Goal: Task Accomplishment & Management: Manage account settings

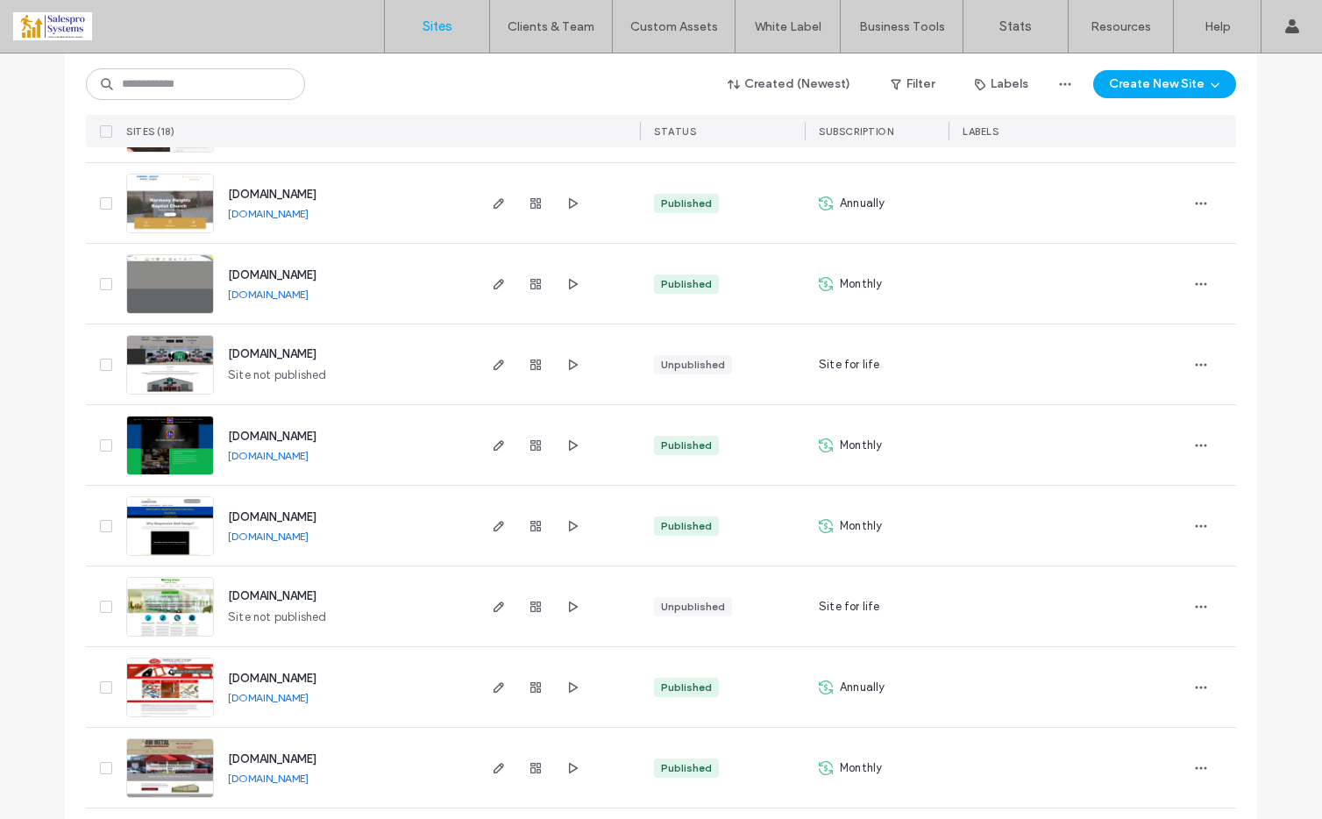
scroll to position [749, 0]
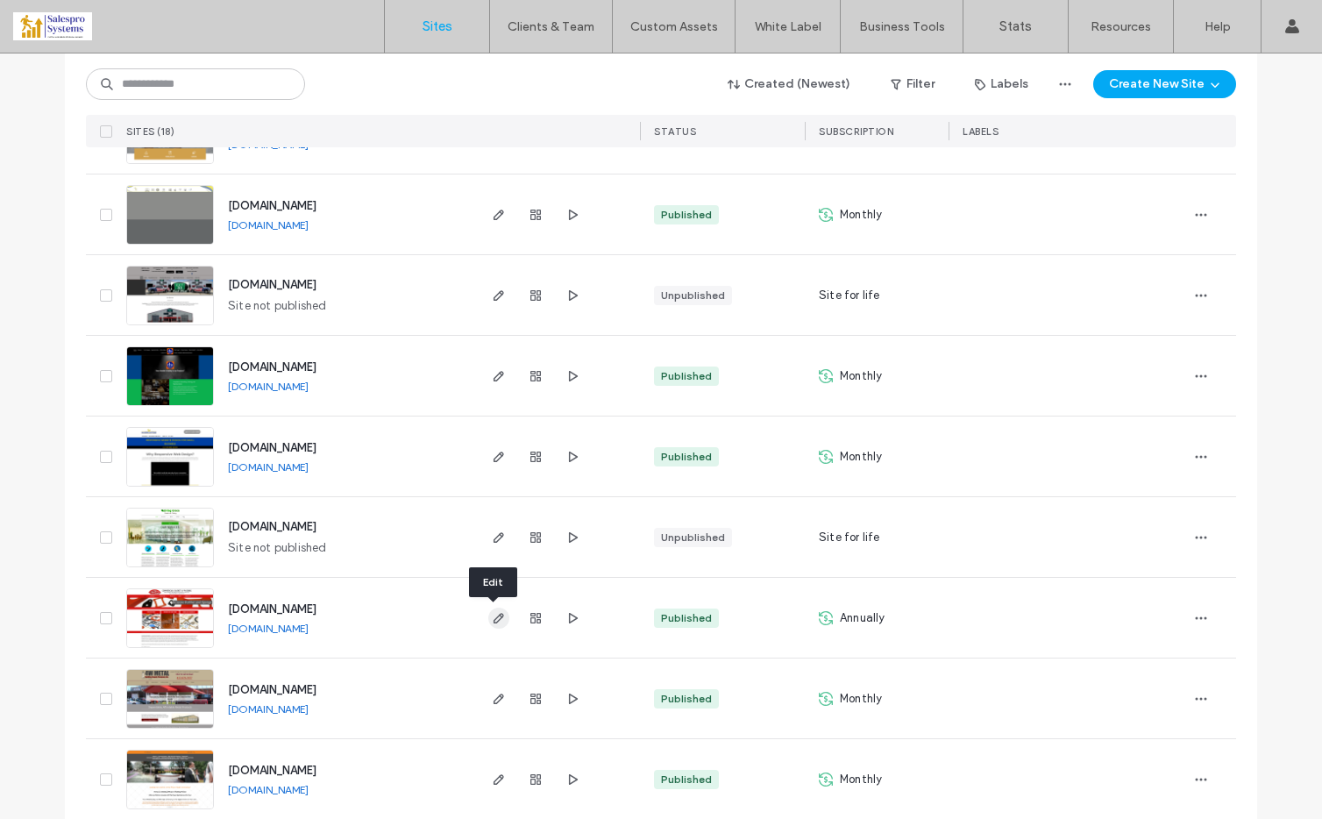
click at [493, 615] on use "button" at bounding box center [498, 618] width 11 height 11
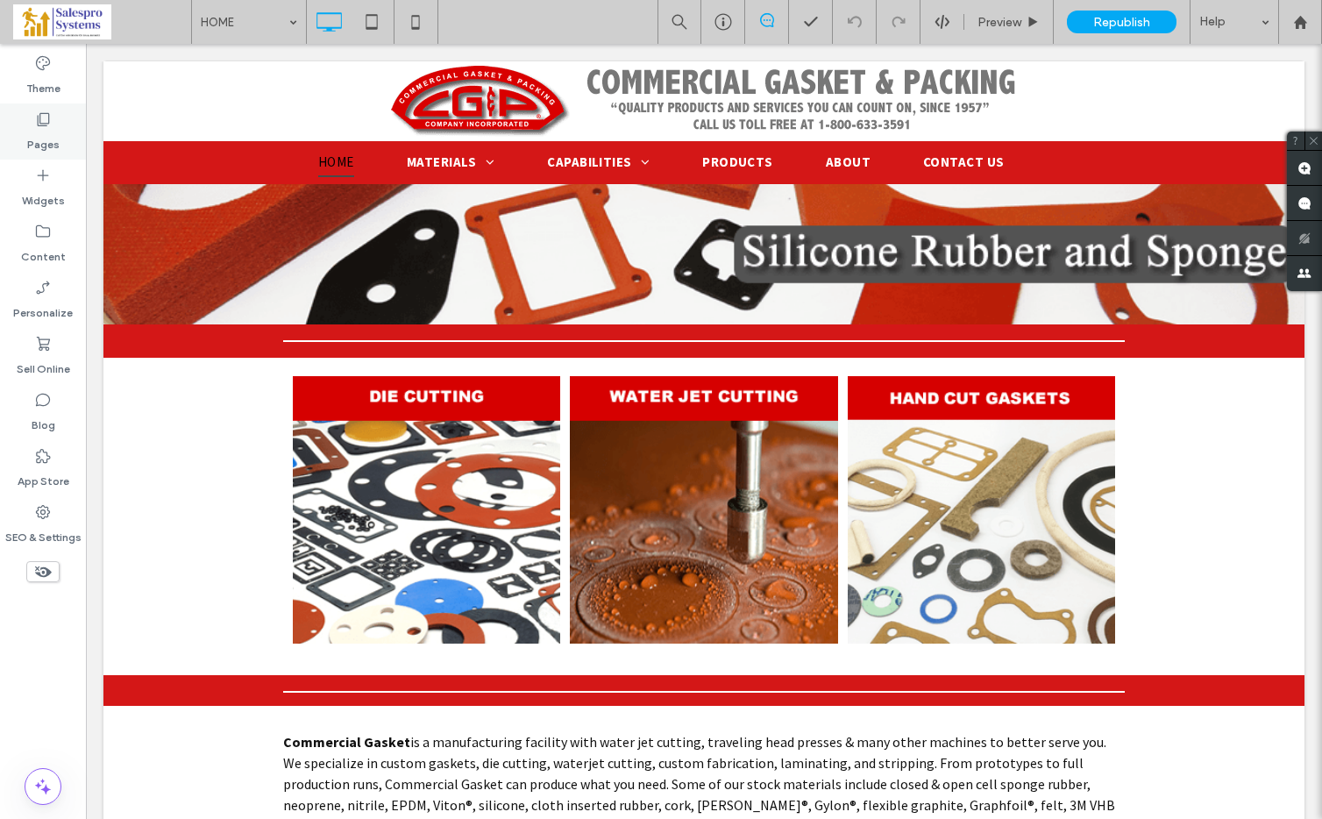
click at [44, 119] on icon at bounding box center [43, 119] width 18 height 18
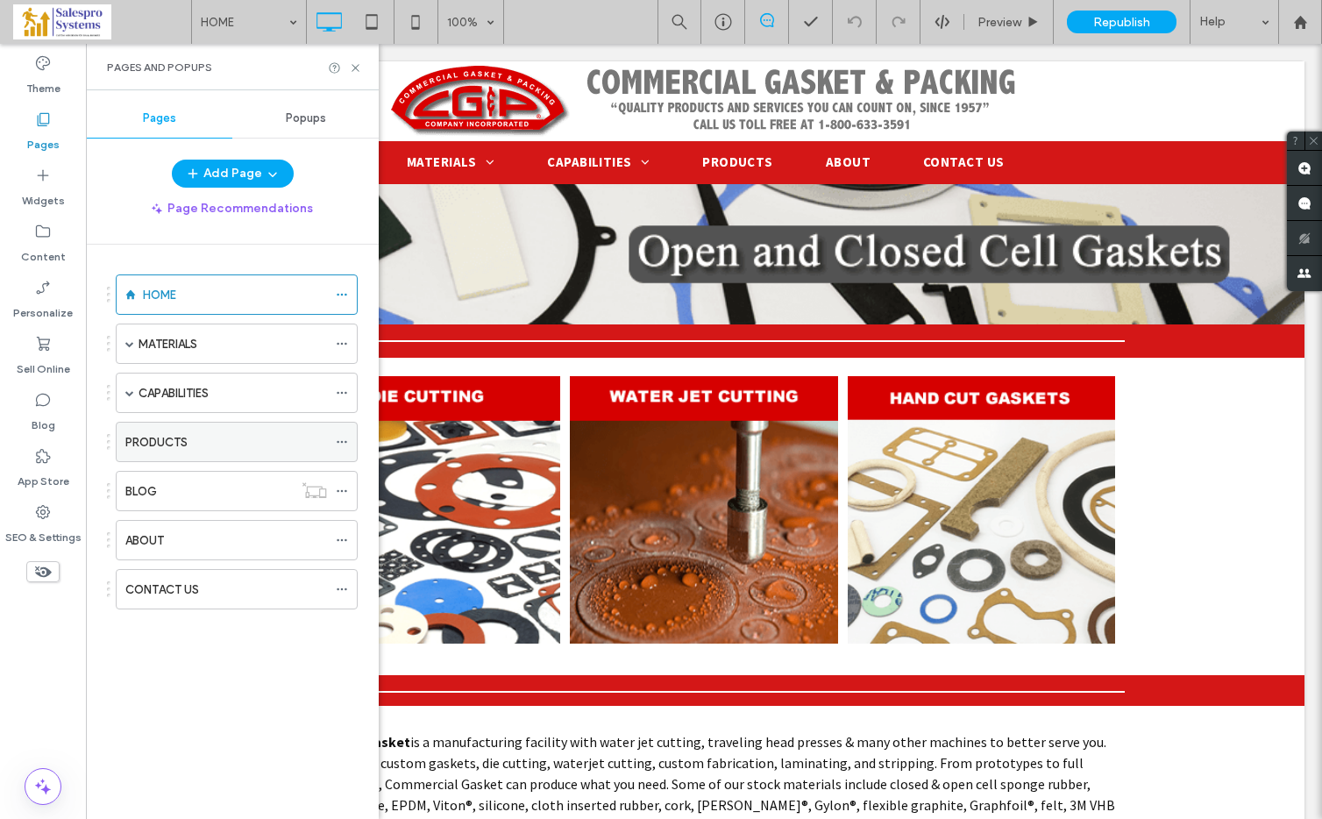
click at [179, 435] on label "PRODUCTS" at bounding box center [156, 442] width 62 height 31
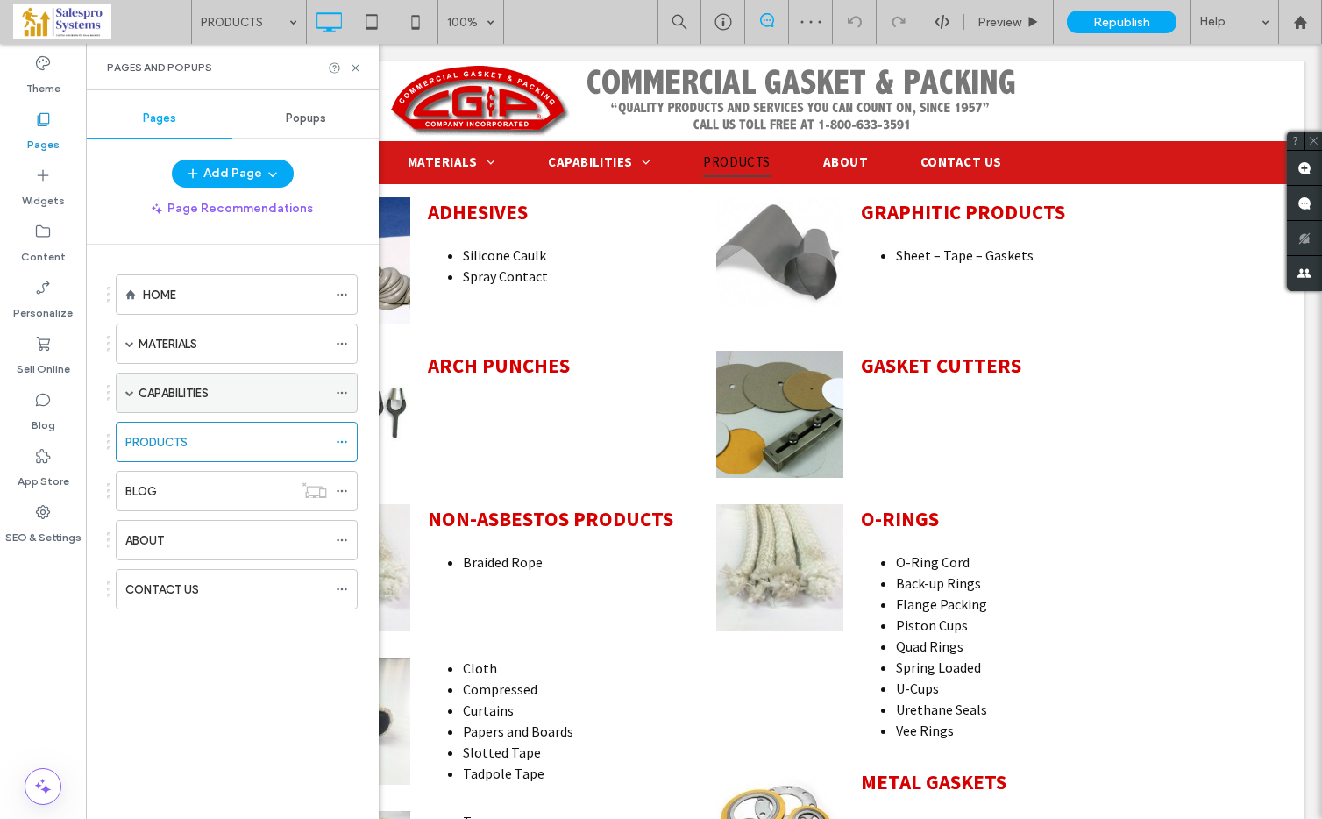
click at [188, 387] on label "CAPABILITIES" at bounding box center [173, 393] width 70 height 31
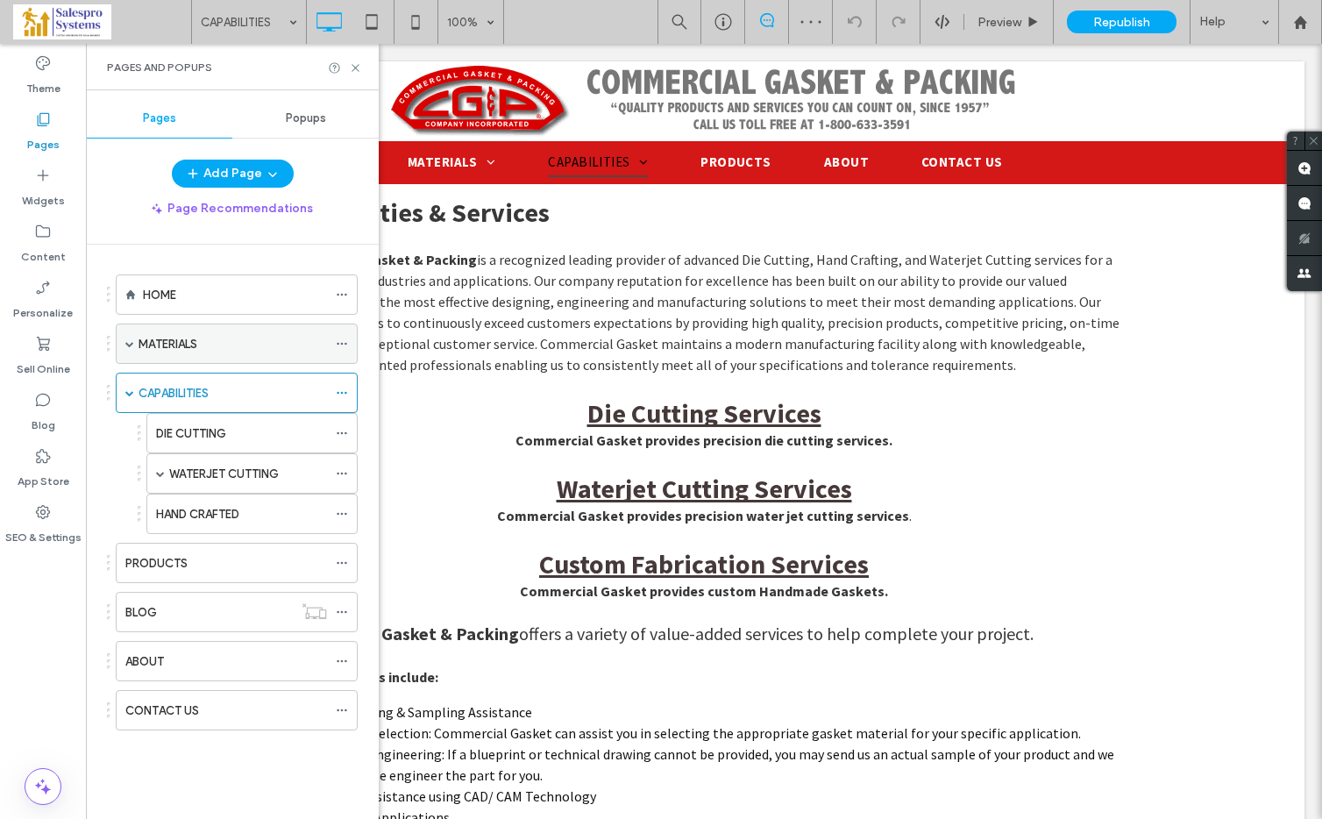
click at [129, 337] on span at bounding box center [129, 343] width 9 height 39
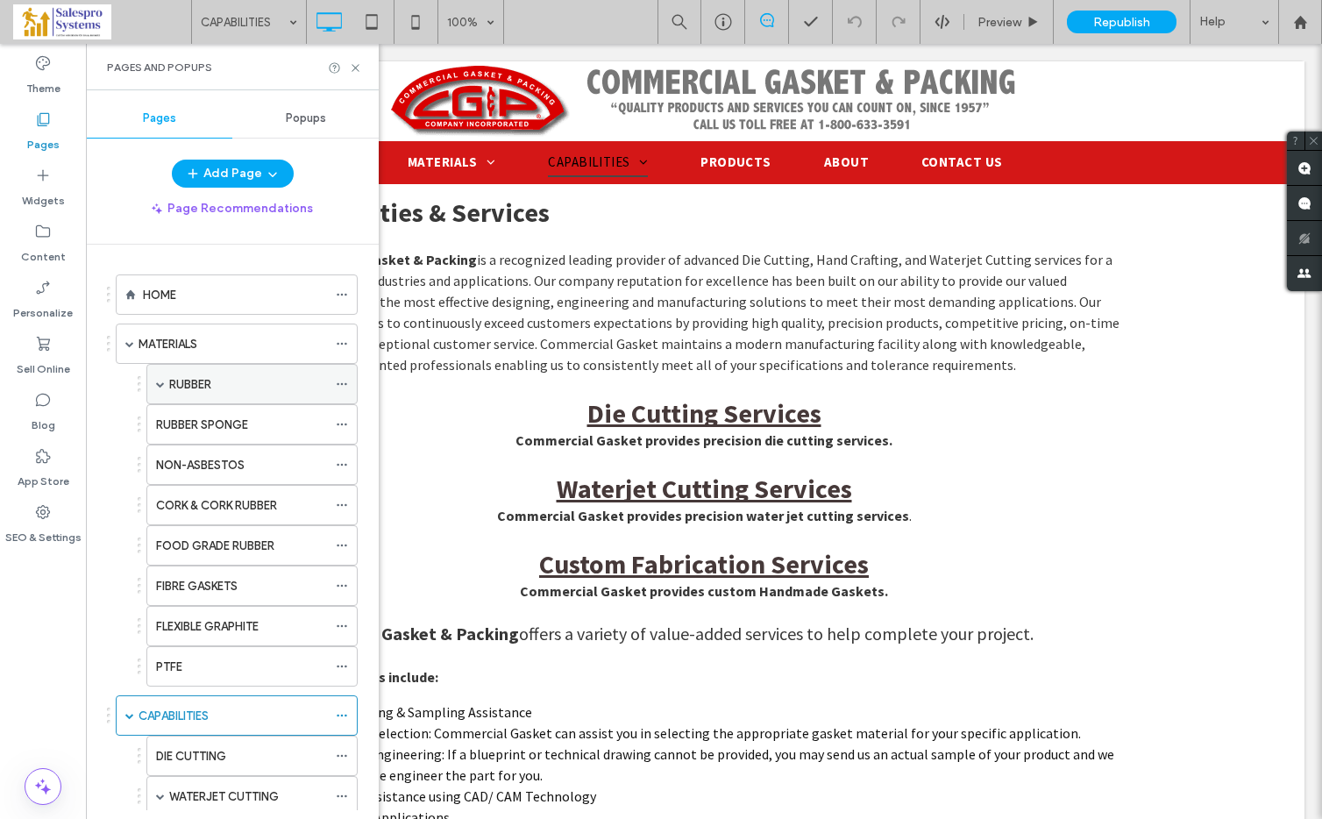
click at [187, 376] on label "RUBBER" at bounding box center [190, 384] width 42 height 31
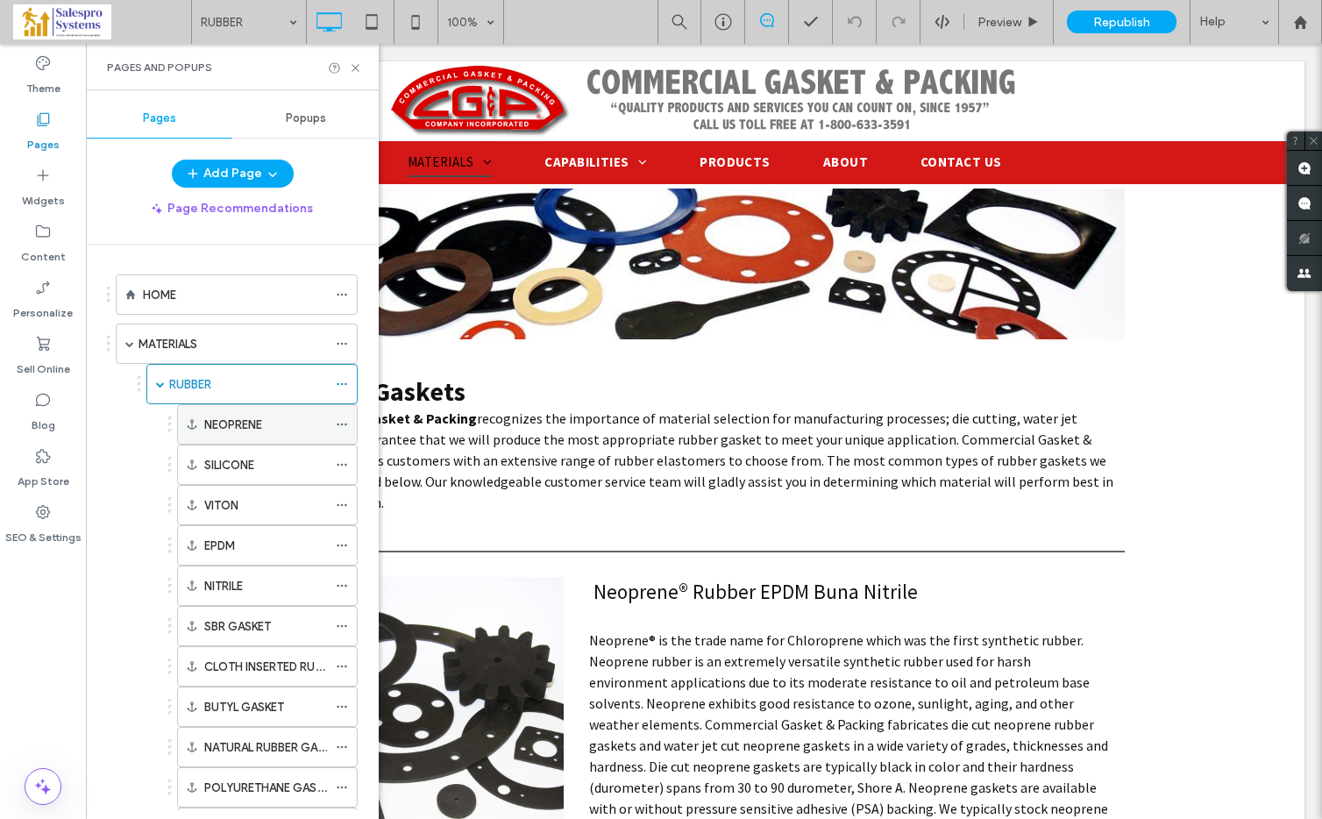
click at [212, 411] on div "NEOPRENE" at bounding box center [265, 424] width 123 height 39
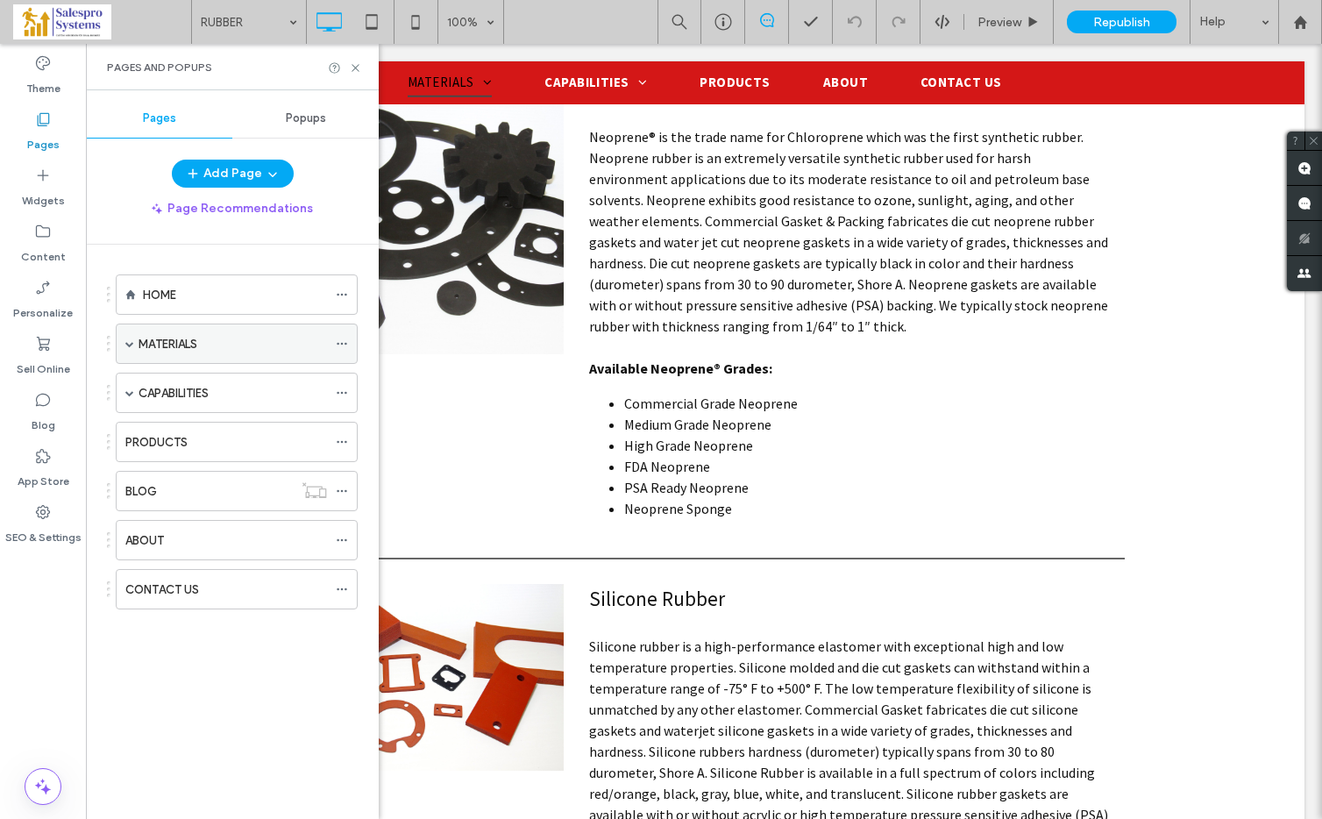
click at [173, 337] on label "MATERIALS" at bounding box center [167, 344] width 59 height 31
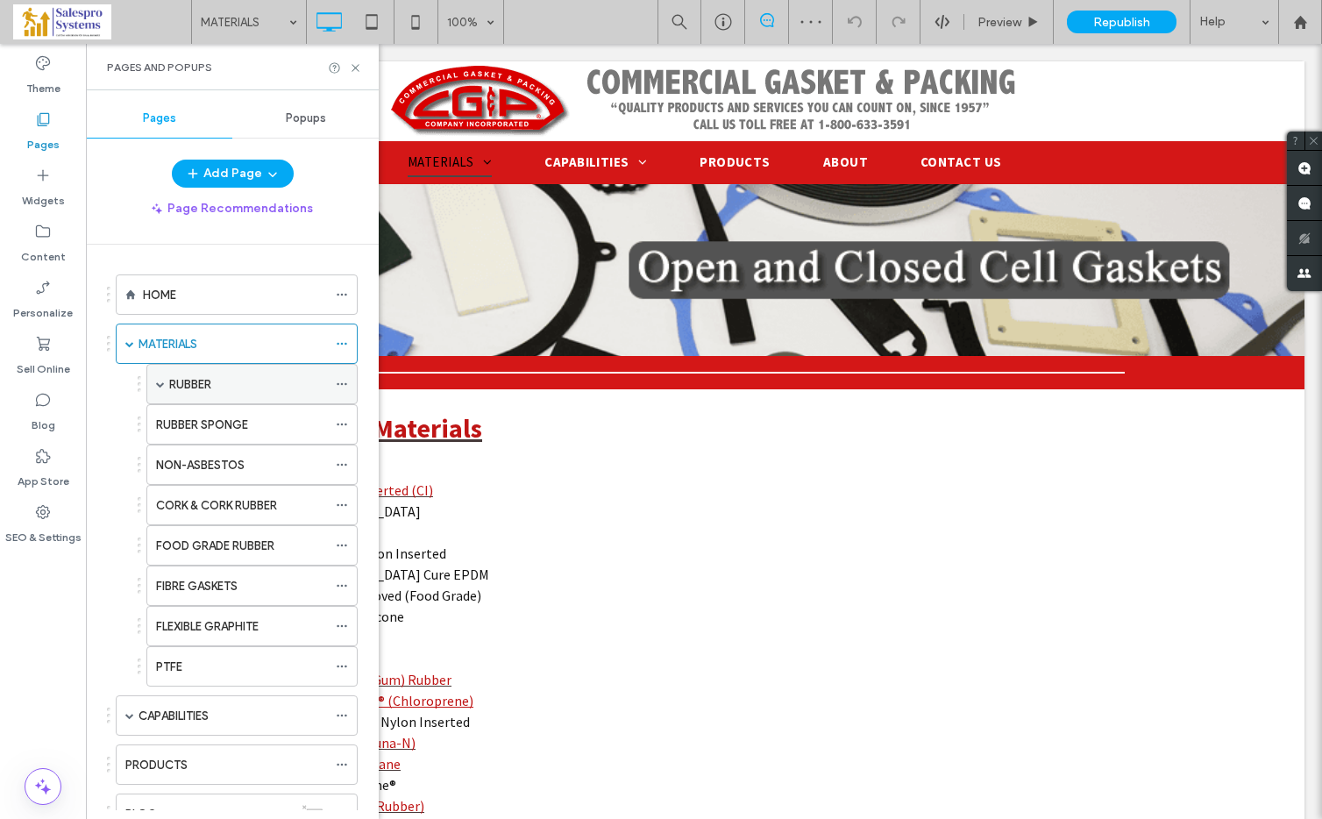
click at [162, 380] on span at bounding box center [160, 384] width 9 height 9
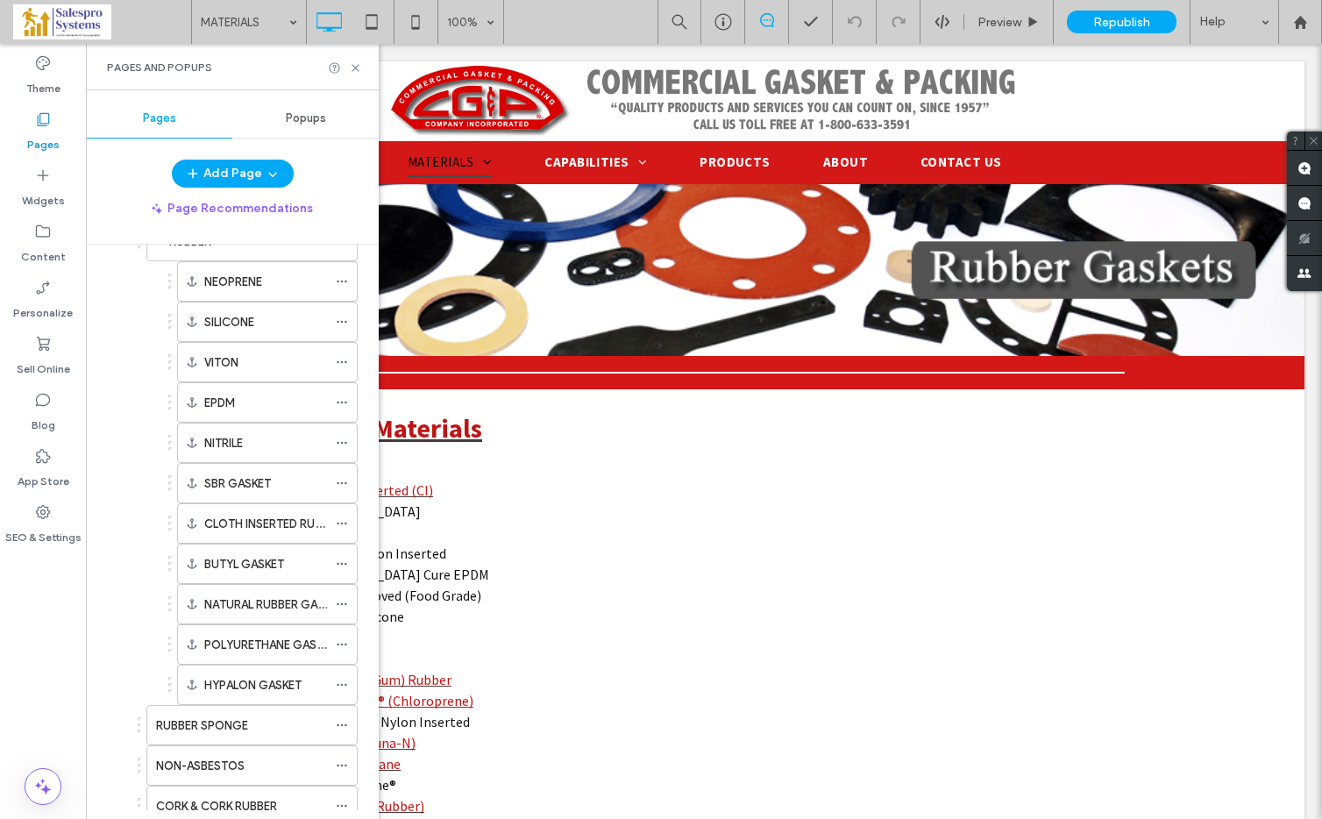
scroll to position [285, 0]
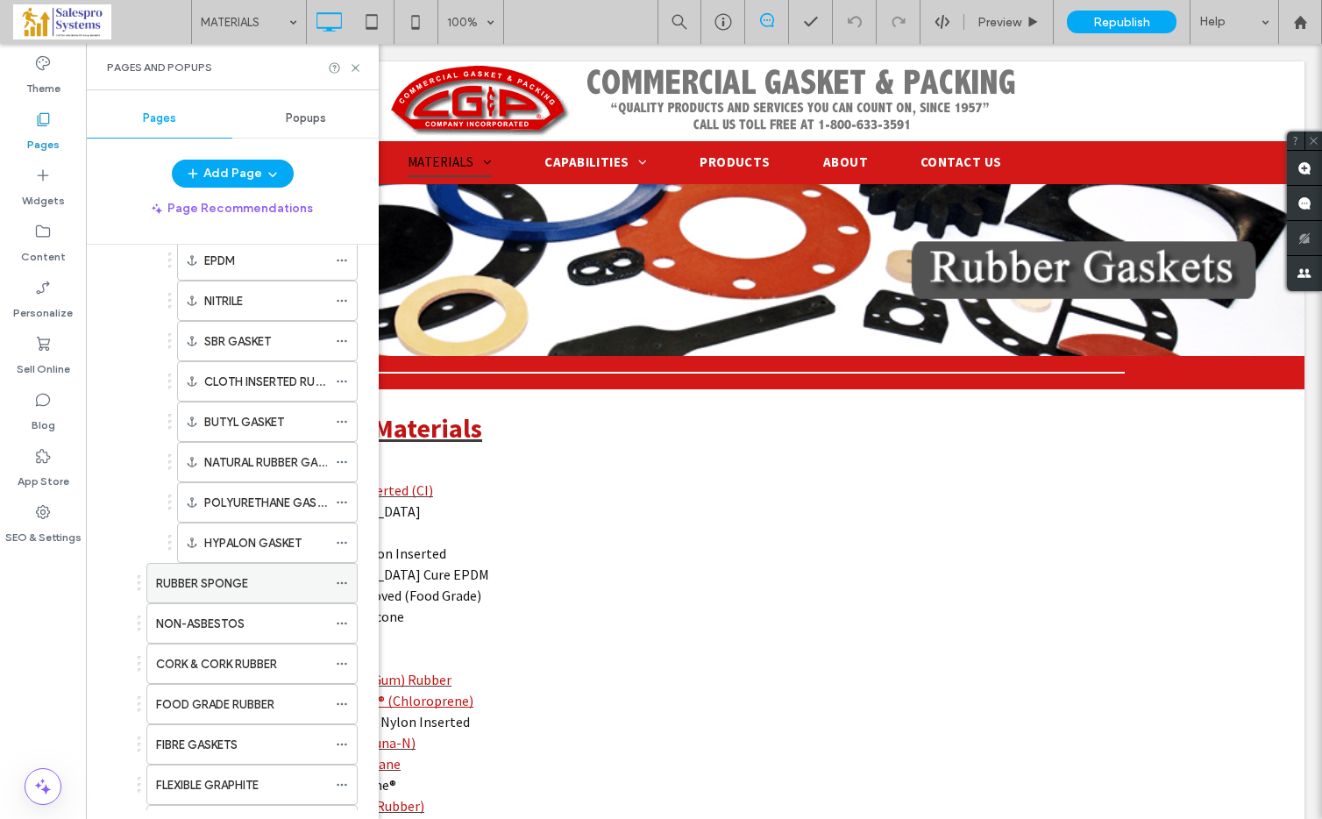
click at [188, 575] on label "RUBBER SPONGE" at bounding box center [202, 583] width 92 height 31
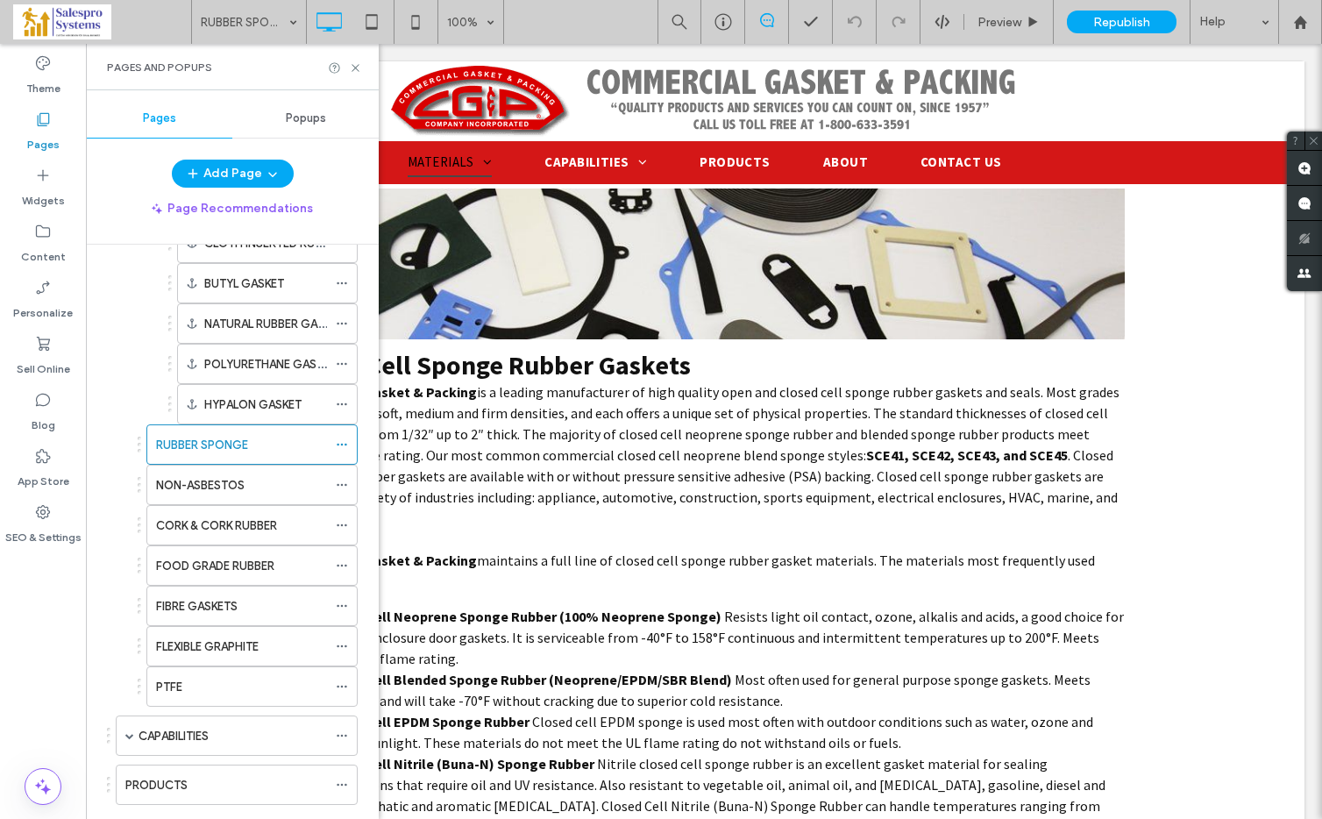
scroll to position [474, 0]
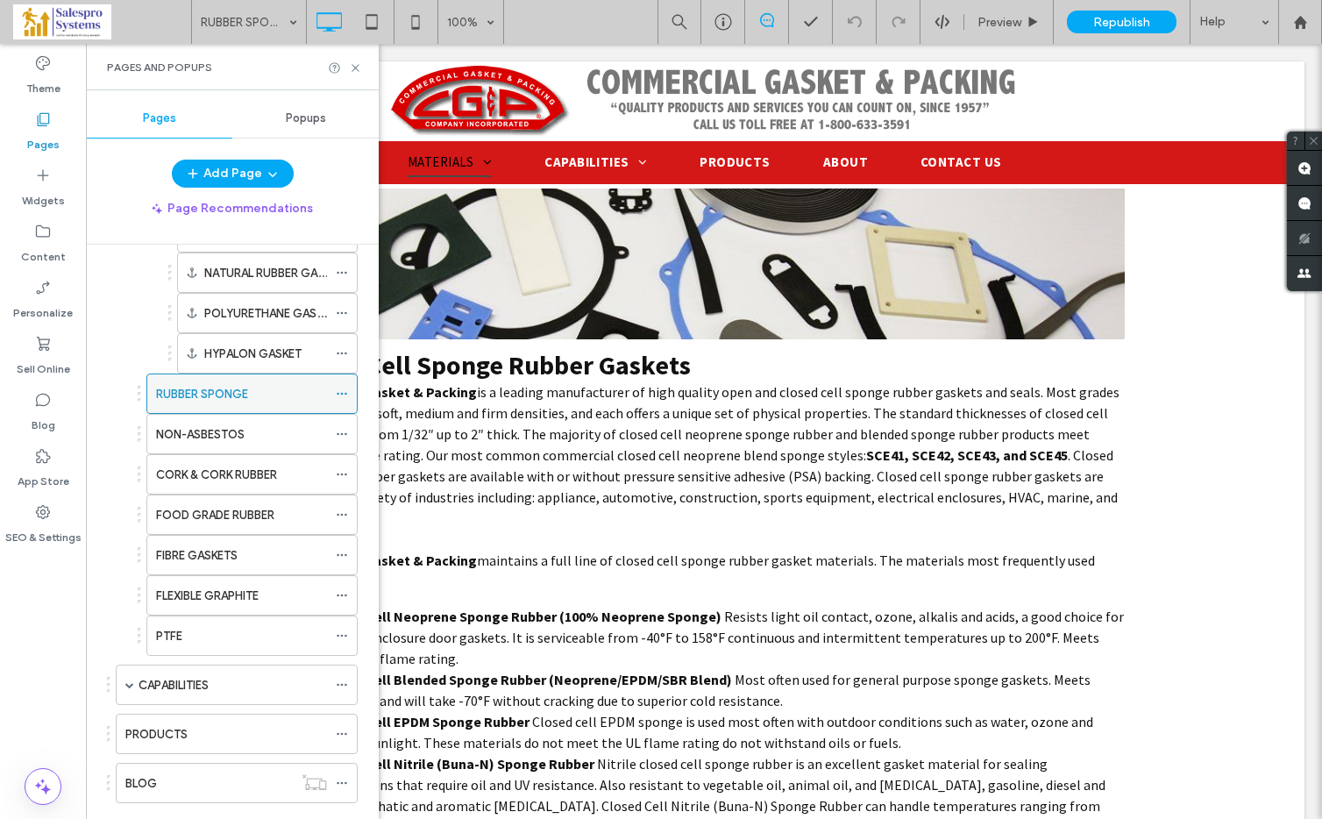
click at [214, 382] on div "RUBBER SPONGE" at bounding box center [241, 393] width 171 height 39
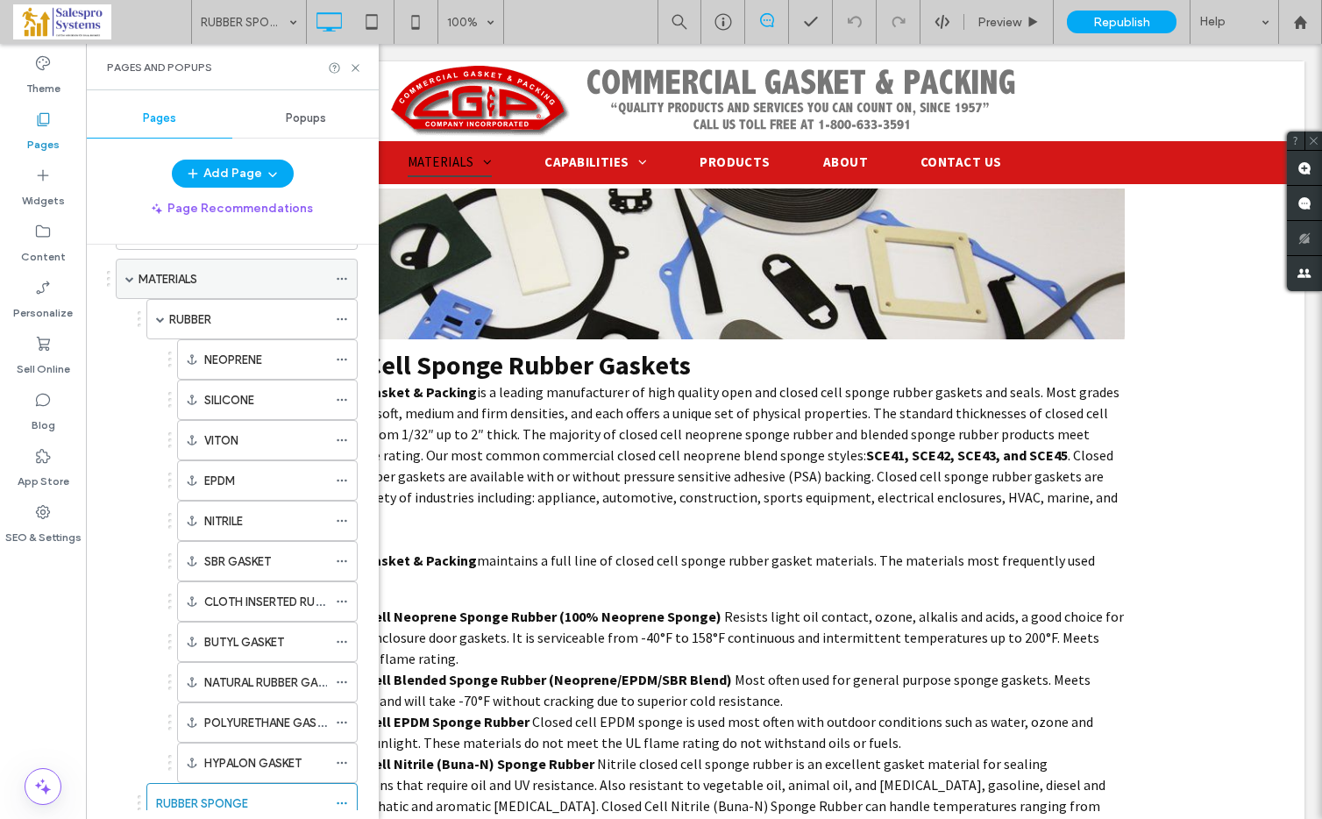
scroll to position [54, 0]
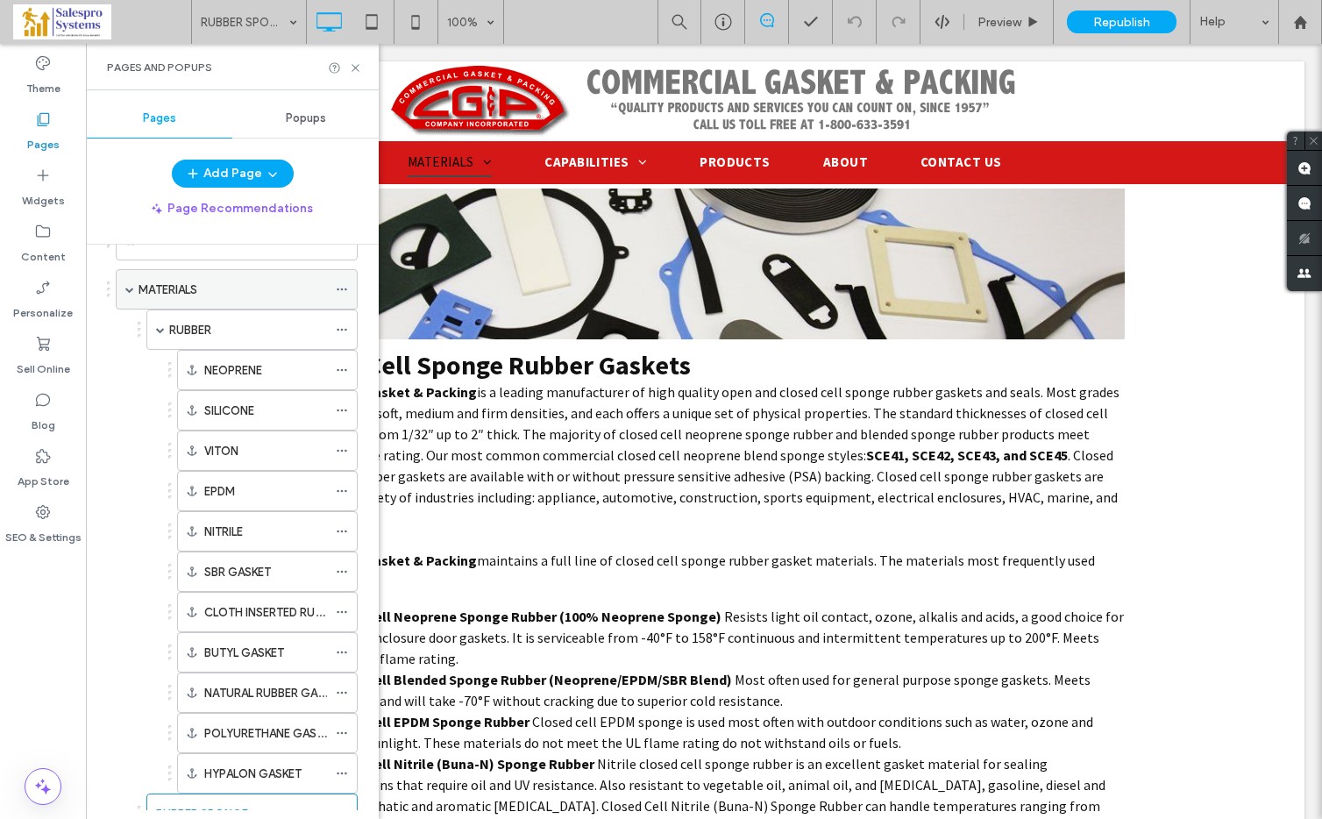
click at [177, 280] on label "MATERIALS" at bounding box center [167, 289] width 59 height 31
